Goal: Information Seeking & Learning: Learn about a topic

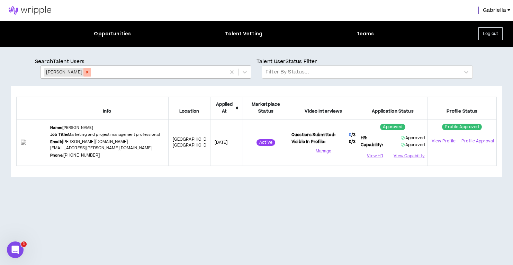
click at [86, 73] on icon "Remove Kim Adams" at bounding box center [87, 72] width 2 height 2
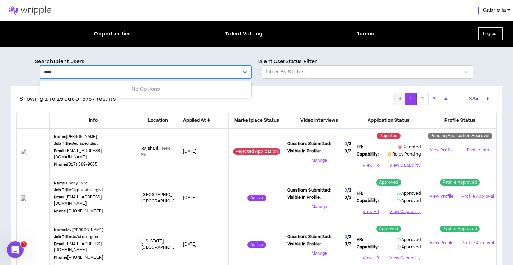
type input "*****"
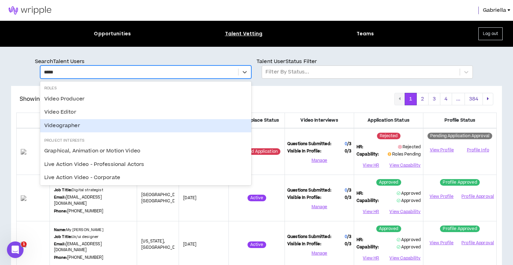
click at [55, 126] on div "Videographer" at bounding box center [145, 125] width 211 height 13
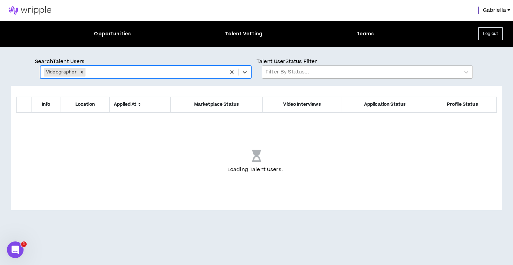
click at [287, 72] on div at bounding box center [361, 72] width 191 height 9
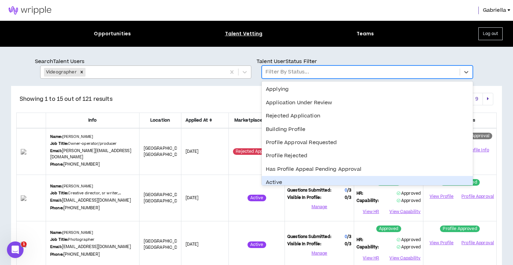
click at [278, 178] on div "Active" at bounding box center [367, 182] width 211 height 13
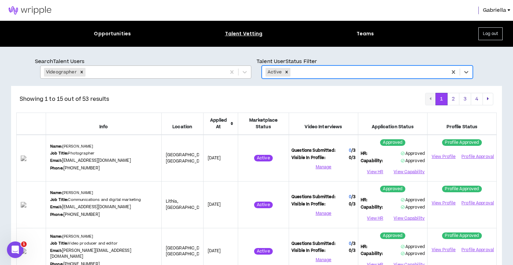
click at [233, 124] on icon at bounding box center [232, 124] width 3 height 4
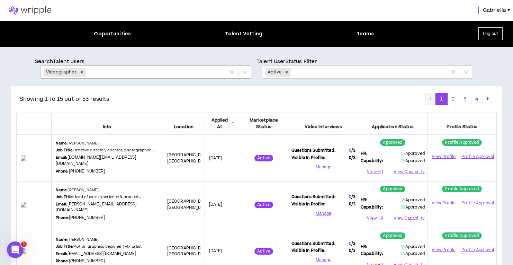
click at [234, 122] on icon at bounding box center [233, 124] width 3 height 4
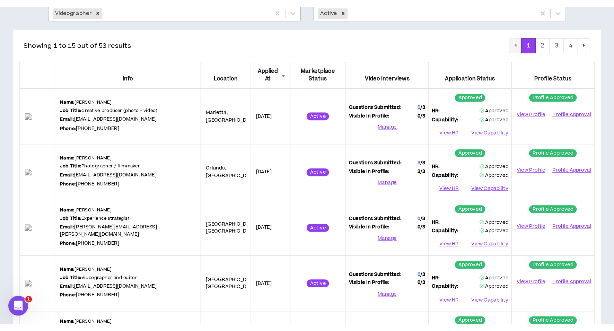
scroll to position [66, 0]
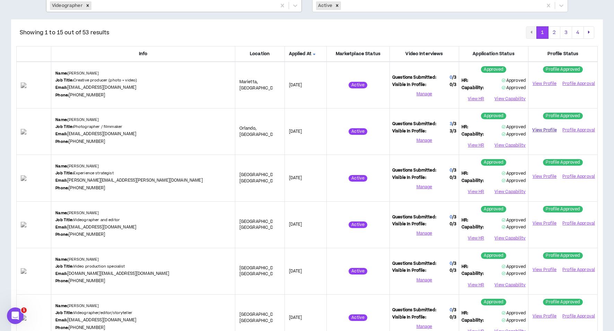
click at [513, 128] on link "View Profile" at bounding box center [544, 130] width 27 height 12
click at [513, 220] on link "View Profile" at bounding box center [544, 223] width 27 height 12
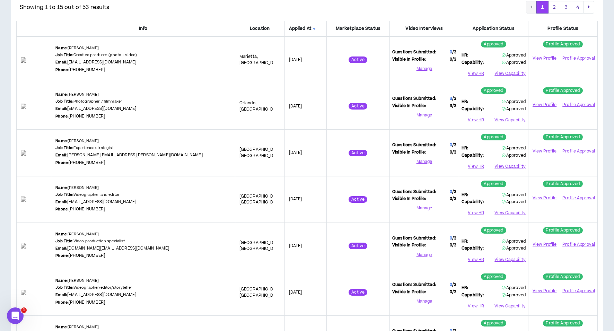
scroll to position [0, 0]
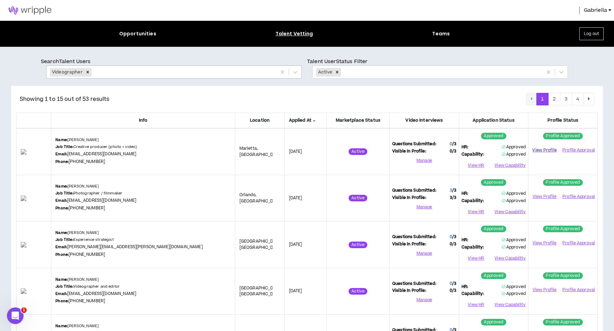
click at [513, 150] on link "View Profile" at bounding box center [544, 150] width 27 height 12
click at [513, 97] on button "2" at bounding box center [554, 99] width 12 height 12
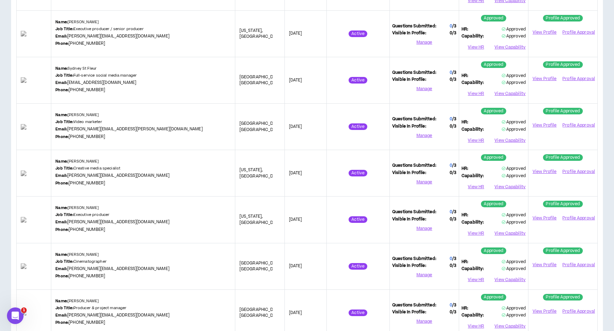
scroll to position [526, 0]
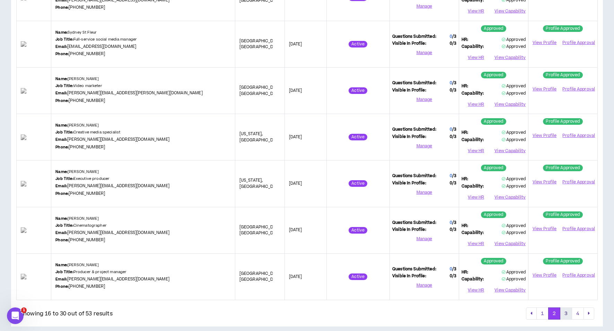
click at [513, 265] on button "3" at bounding box center [566, 313] width 12 height 12
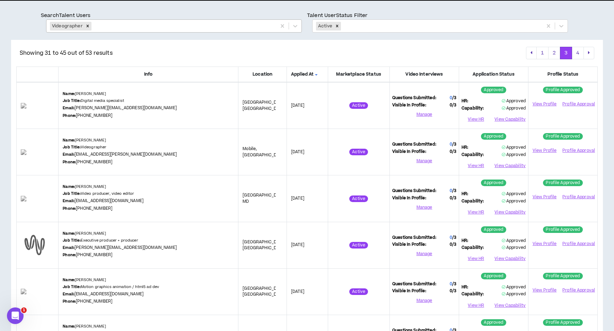
scroll to position [54, 0]
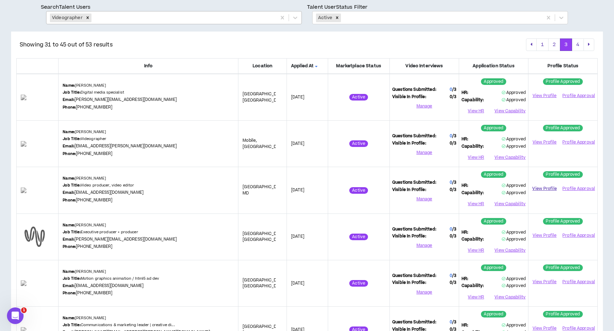
click at [513, 185] on link "View Profile" at bounding box center [544, 188] width 27 height 12
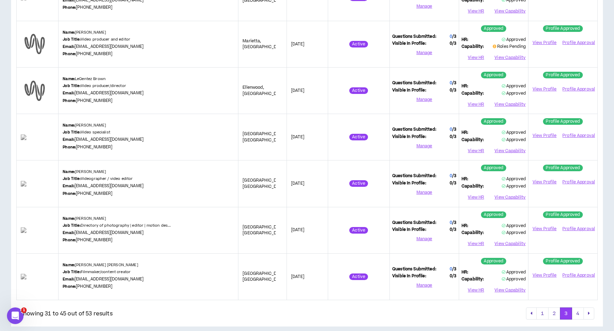
scroll to position [0, 0]
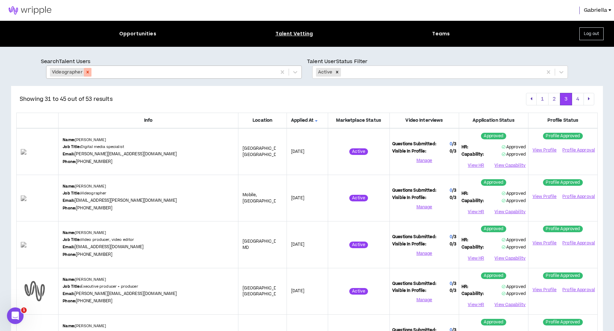
click at [86, 70] on icon "Remove Videographer" at bounding box center [87, 72] width 5 height 5
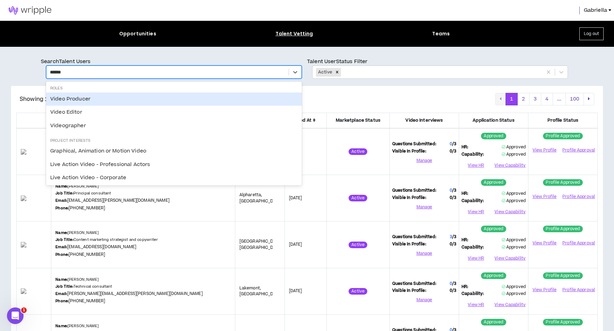
type input "*******"
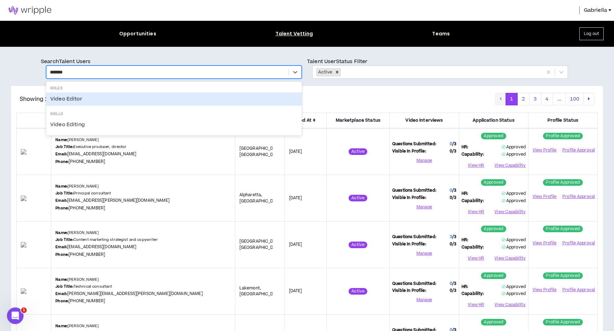
click at [76, 101] on div "Video Editor" at bounding box center [174, 98] width 256 height 13
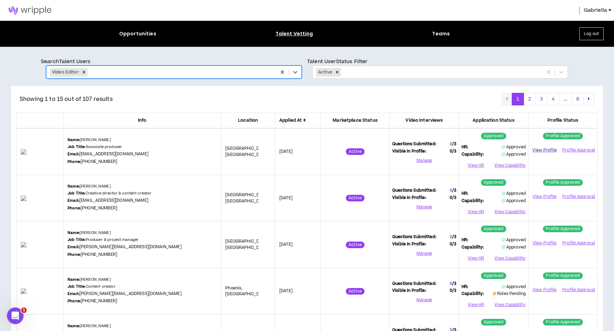
click at [513, 150] on link "View Profile" at bounding box center [544, 150] width 27 height 12
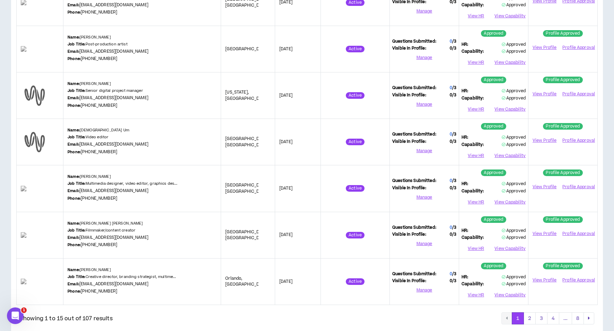
scroll to position [526, 0]
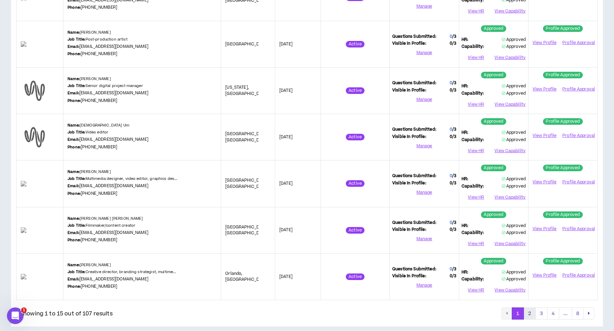
click at [513, 265] on button "2" at bounding box center [529, 313] width 12 height 12
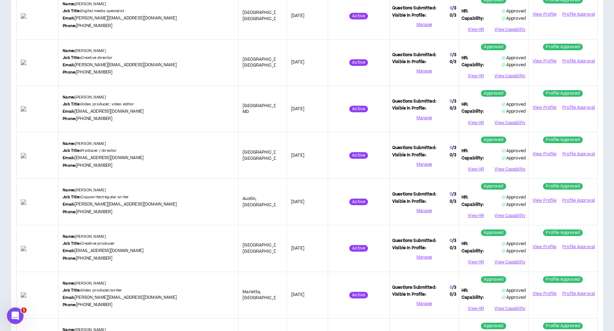
scroll to position [282, 0]
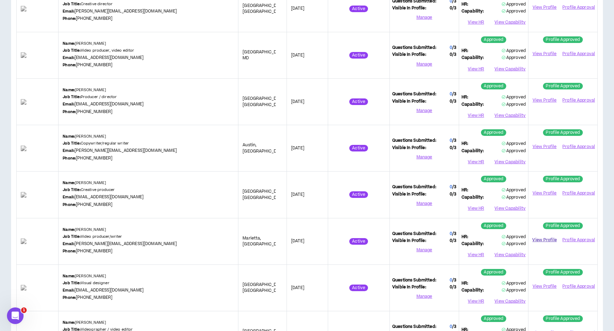
click at [513, 237] on link "View Profile" at bounding box center [544, 240] width 27 height 12
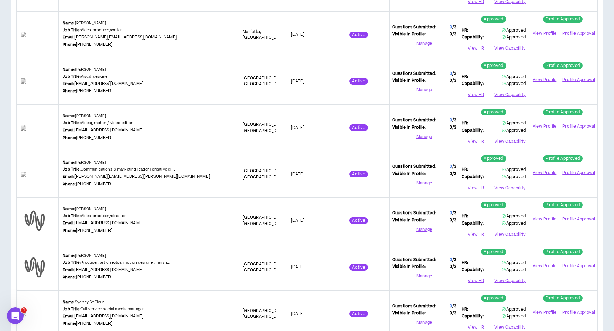
scroll to position [526, 0]
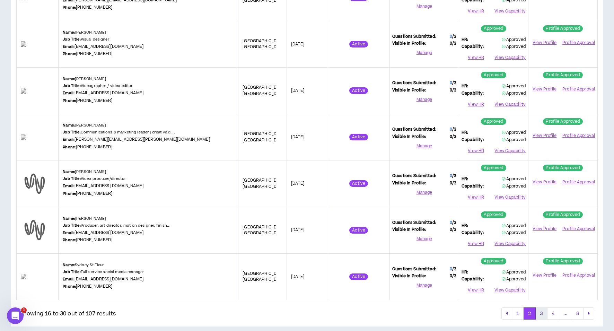
click at [513, 265] on button "3" at bounding box center [541, 313] width 12 height 12
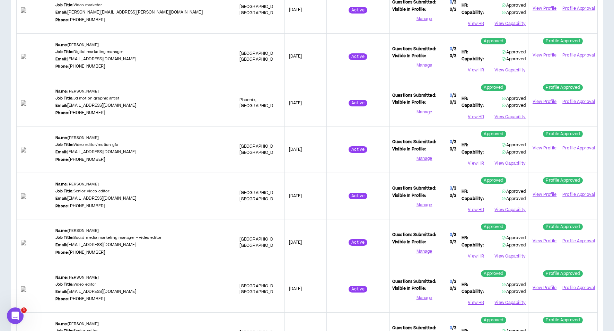
scroll to position [241, 0]
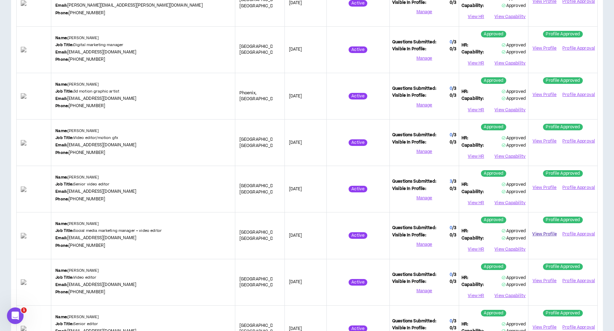
click at [513, 230] on link "View Profile" at bounding box center [544, 234] width 27 height 12
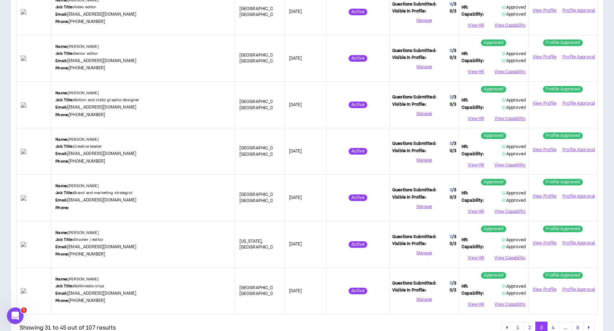
scroll to position [526, 0]
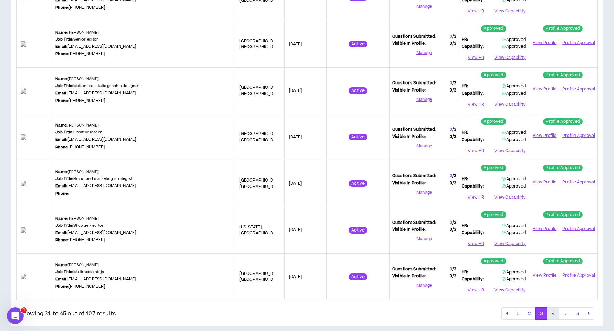
click at [513, 265] on button "4" at bounding box center [553, 313] width 12 height 12
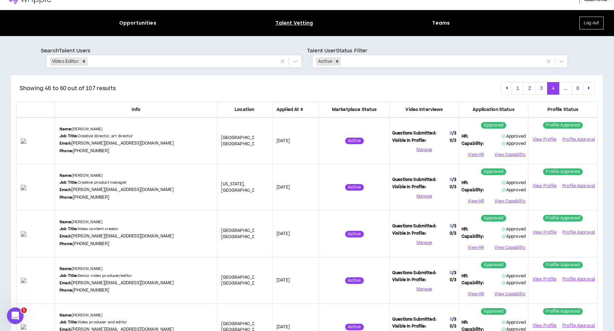
scroll to position [40, 0]
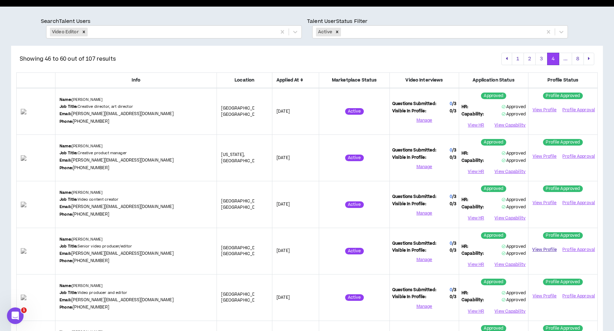
click at [513, 247] on link "View Profile" at bounding box center [544, 249] width 27 height 12
click at [82, 32] on icon "Remove Video Editor" at bounding box center [83, 31] width 5 height 5
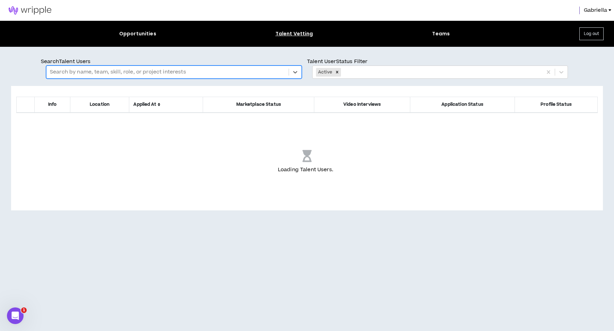
scroll to position [0, 0]
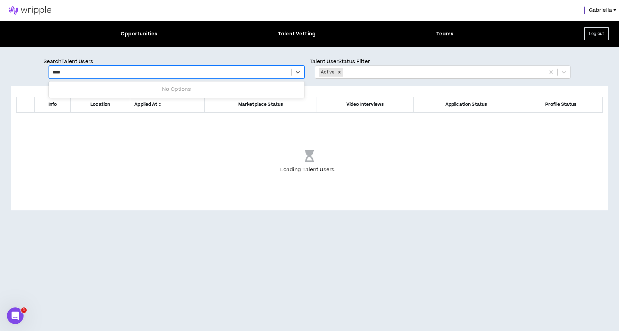
type input "*****"
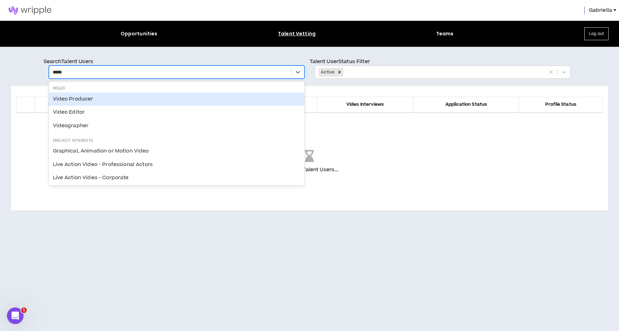
click at [67, 101] on div "Video Producer" at bounding box center [177, 98] width 256 height 13
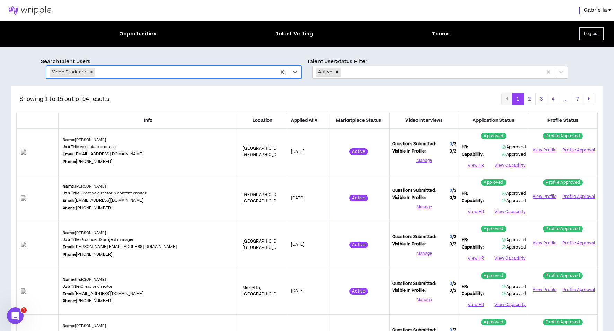
click at [315, 120] on icon at bounding box center [316, 120] width 3 height 4
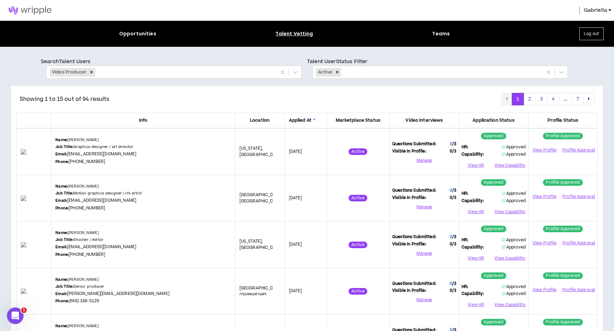
click at [313, 119] on icon at bounding box center [314, 120] width 3 height 4
click at [513, 242] on link "View Profile" at bounding box center [544, 243] width 27 height 12
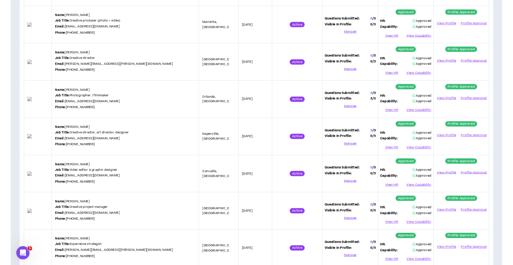
scroll to position [192, 0]
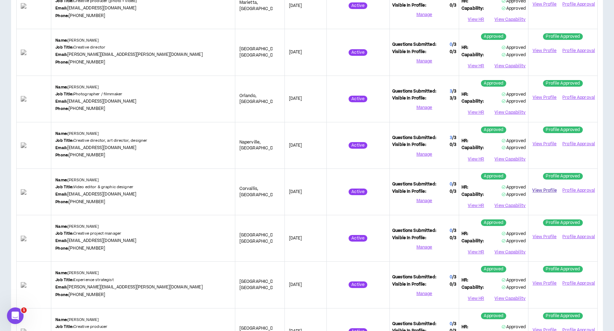
click at [513, 188] on link "View Profile" at bounding box center [544, 190] width 27 height 12
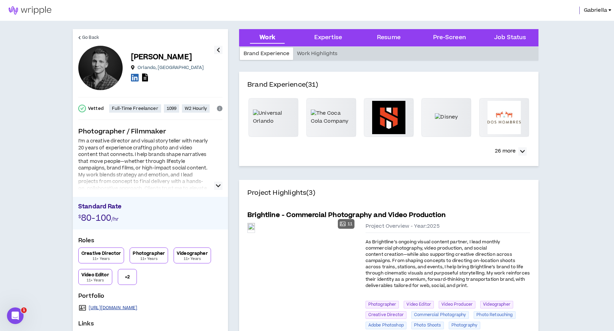
click at [118, 308] on link "[URL][DOMAIN_NAME]" at bounding box center [113, 308] width 49 height 6
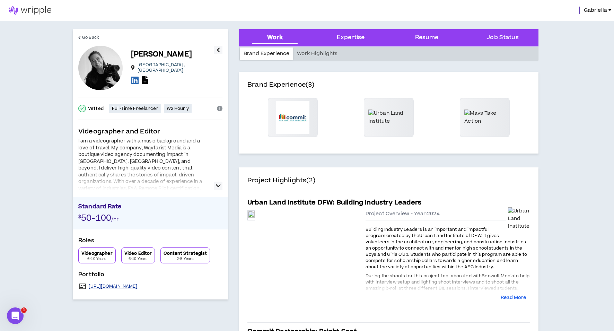
click at [135, 286] on link "https://www.wayfaristmedia.com/portfolio/" at bounding box center [113, 286] width 49 height 6
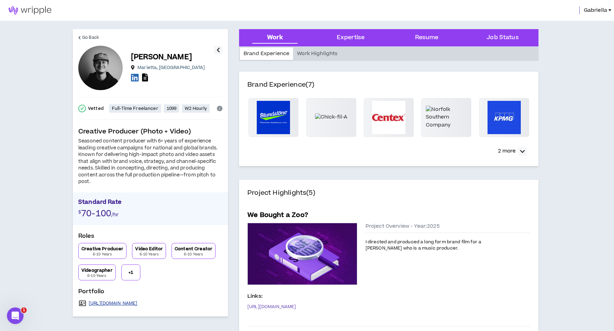
click at [128, 302] on link "https://www.pridgefilms.com" at bounding box center [113, 303] width 49 height 6
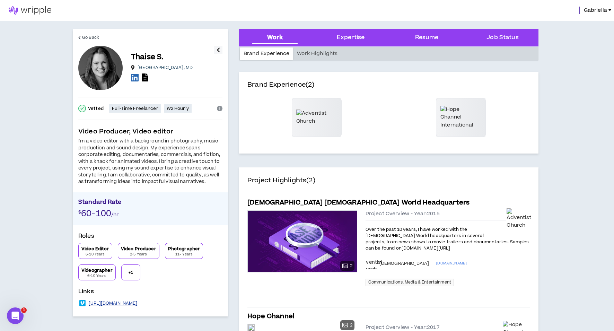
click at [126, 302] on link "https://vimeo.com/goldenchoices" at bounding box center [113, 303] width 49 height 6
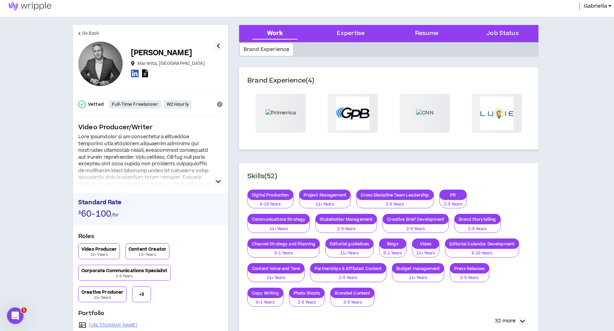
scroll to position [18, 0]
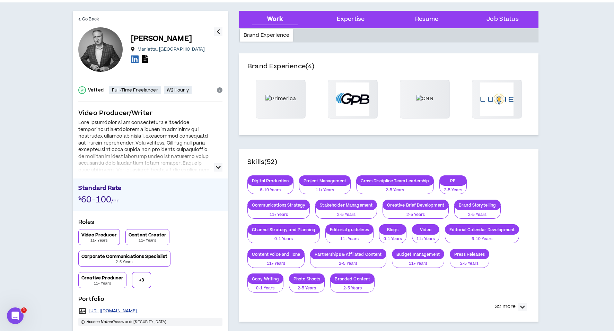
click at [123, 310] on link "https://vimeo.com/showcase/7339157" at bounding box center [113, 311] width 49 height 6
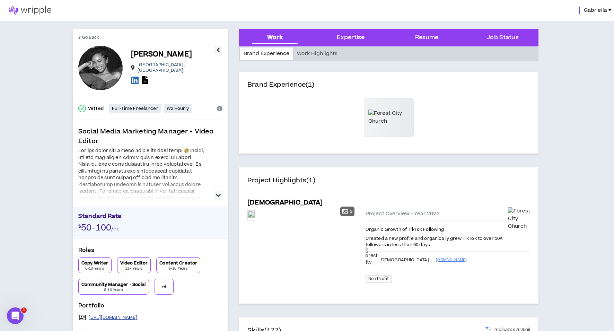
click at [114, 318] on link "https://bit.ly/SMMAri" at bounding box center [113, 317] width 49 height 6
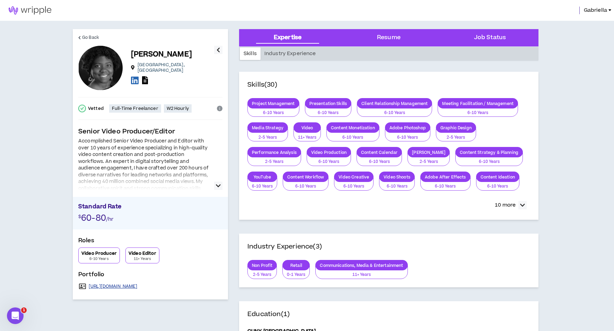
click at [102, 286] on link "http://jpe.beanie.video" at bounding box center [113, 286] width 49 height 6
click at [218, 187] on icon "button" at bounding box center [218, 185] width 5 height 8
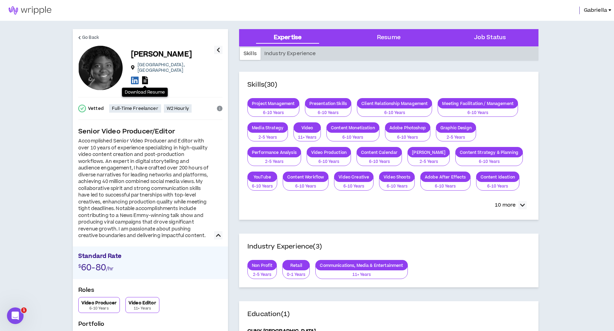
click at [147, 77] on icon at bounding box center [145, 80] width 6 height 8
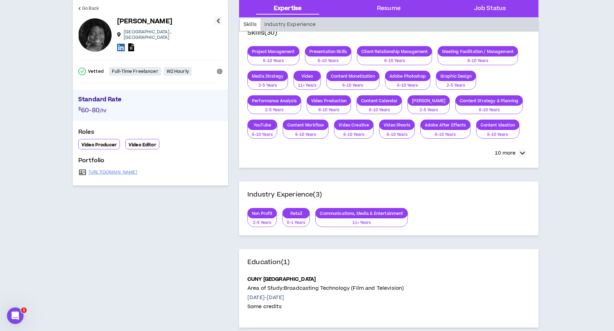
scroll to position [84, 0]
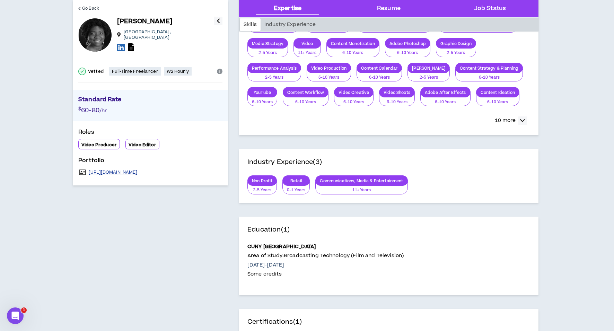
click at [112, 169] on link "http://jpe.beanie.video" at bounding box center [113, 172] width 49 height 6
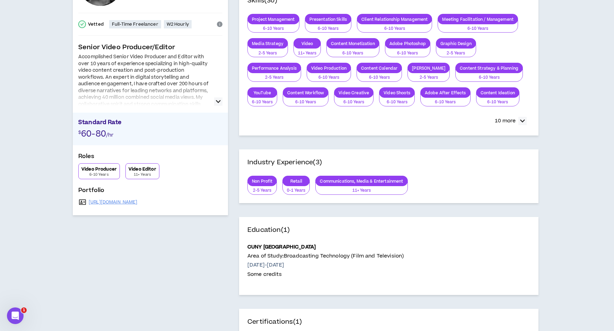
scroll to position [0, 0]
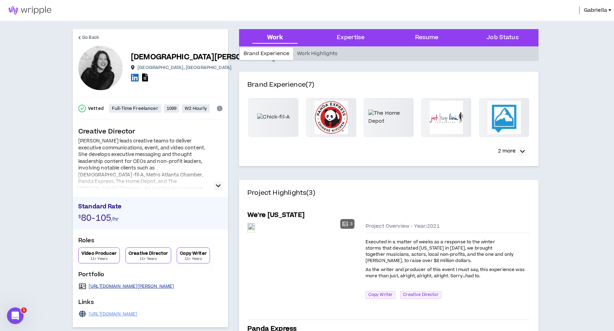
click at [119, 284] on link "[URL][DOMAIN_NAME][PERSON_NAME]" at bounding box center [131, 286] width 85 height 6
click at [117, 285] on link "[URL][DOMAIN_NAME][PERSON_NAME]" at bounding box center [131, 286] width 85 height 6
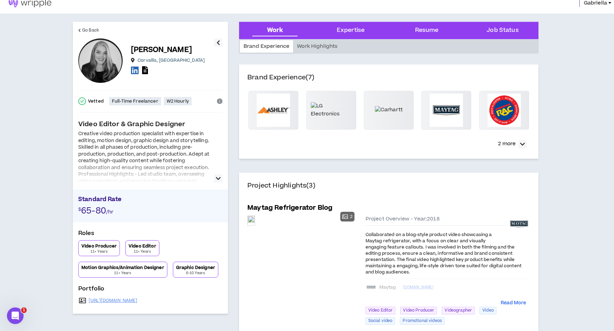
scroll to position [16, 0]
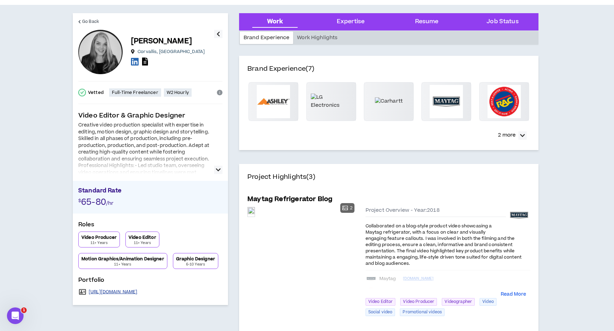
click at [133, 294] on link "[URL][DOMAIN_NAME]" at bounding box center [113, 292] width 49 height 6
